Goal: Information Seeking & Learning: Learn about a topic

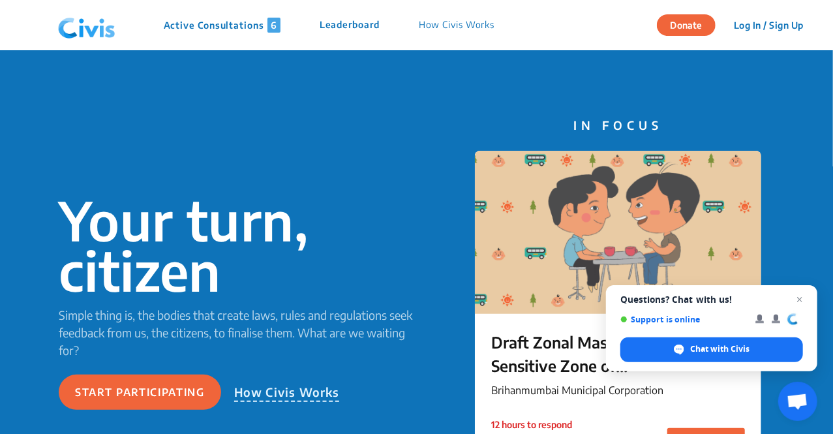
click at [253, 27] on p "Active Consultations 6" at bounding box center [222, 25] width 117 height 15
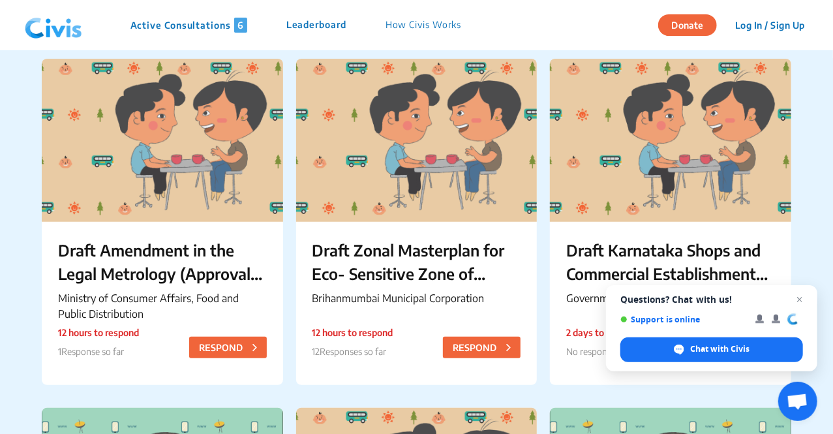
scroll to position [106, 0]
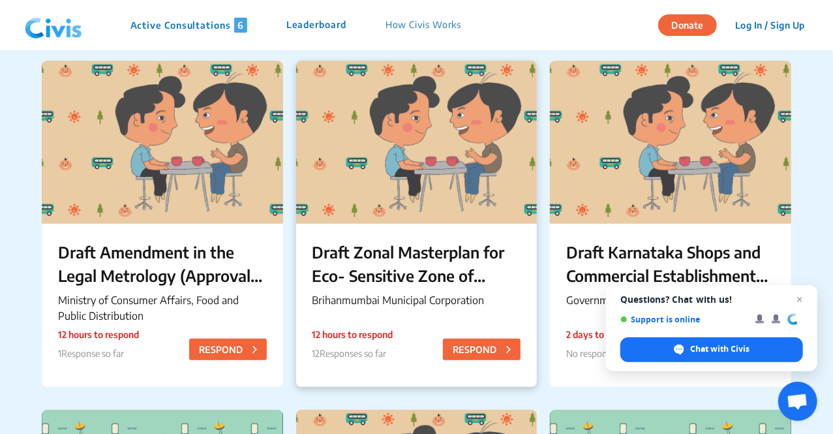
click at [375, 245] on p "Draft Zonal Masterplan for Eco- Sensitive Zone of [PERSON_NAME][GEOGRAPHIC_DATA]" at bounding box center [417, 263] width 209 height 47
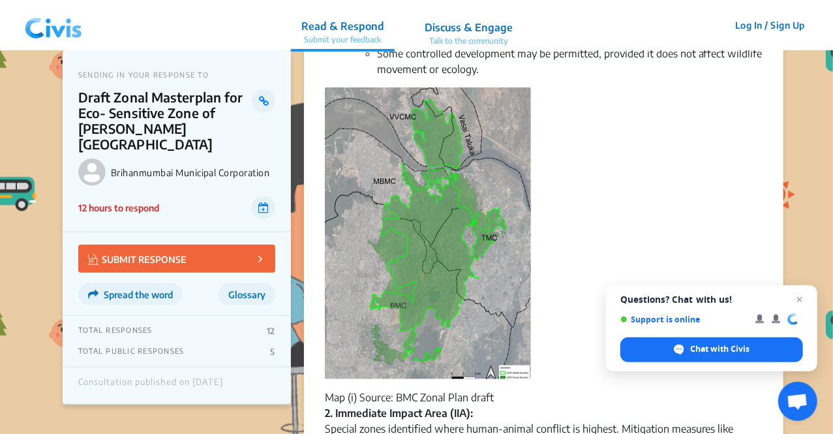
scroll to position [551, 0]
